Goal: Information Seeking & Learning: Learn about a topic

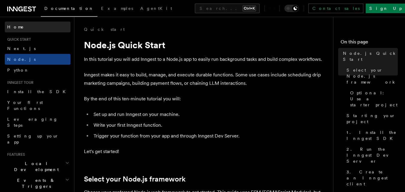
click at [10, 28] on span "Home" at bounding box center [15, 27] width 17 height 6
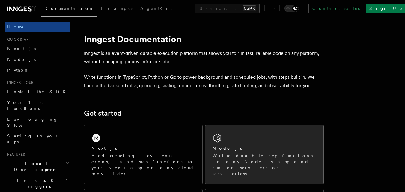
click at [247, 144] on div "Node.js Write durable step functions in any Node.js app and run on servers or s…" at bounding box center [264, 154] width 118 height 59
